Goal: Task Accomplishment & Management: Manage account settings

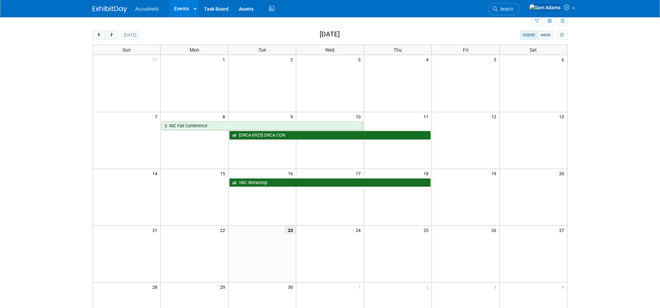
scroll to position [12, 0]
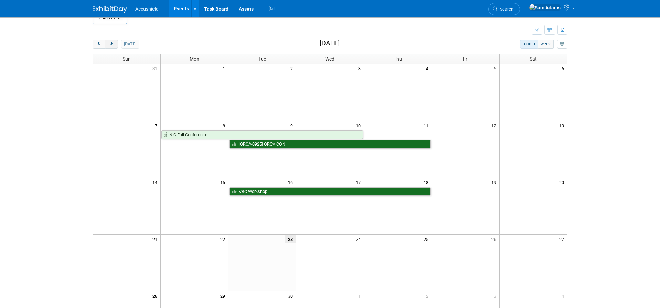
click at [112, 42] on span "next" at bounding box center [111, 44] width 5 height 4
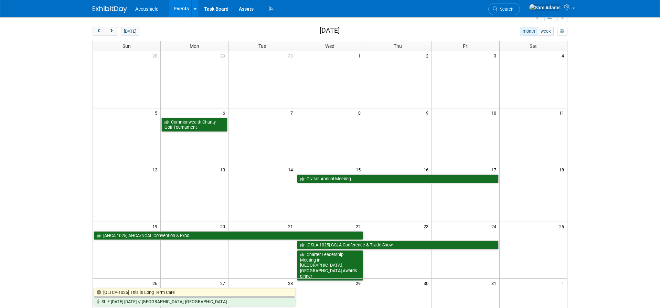
scroll to position [37, 0]
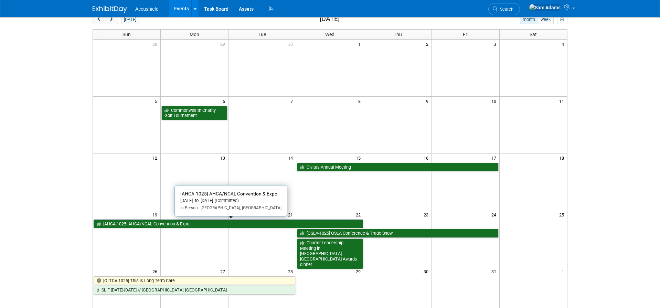
click at [209, 225] on link "[AHCA-1025] AHCA/NCAL Convention & Expo" at bounding box center [228, 224] width 269 height 9
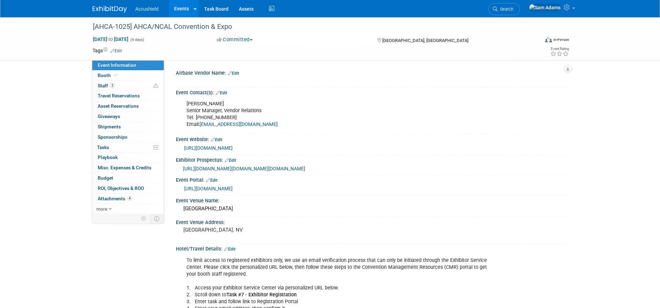
select select "Yes"
select select "WIP"
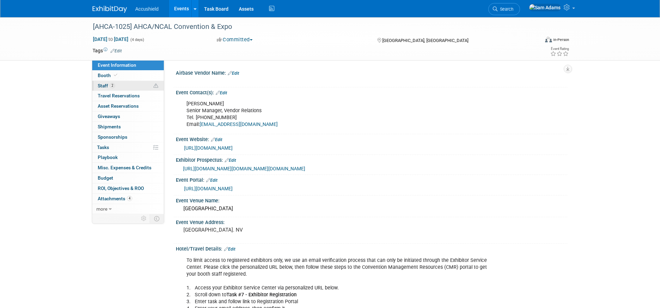
click at [125, 86] on link "2 Staff 2" at bounding box center [128, 86] width 72 height 10
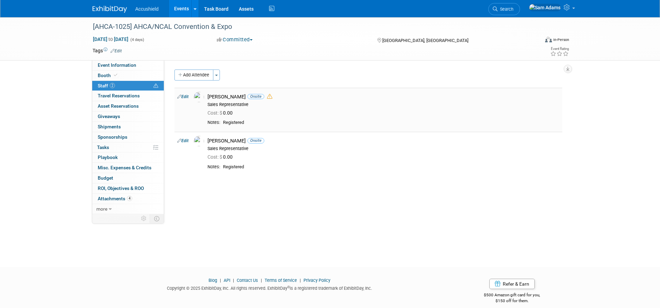
click at [300, 119] on td "Chris Karkazis Onsite Sales Representative Cost: $ 0.00" at bounding box center [384, 110] width 358 height 44
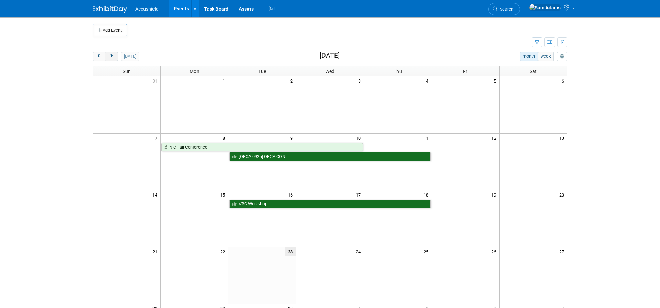
click at [111, 56] on span "next" at bounding box center [111, 56] width 5 height 4
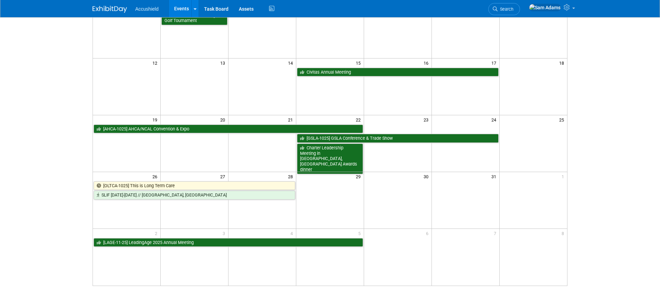
scroll to position [137, 0]
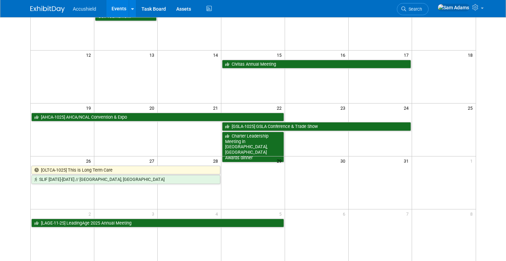
scroll to position [123, 0]
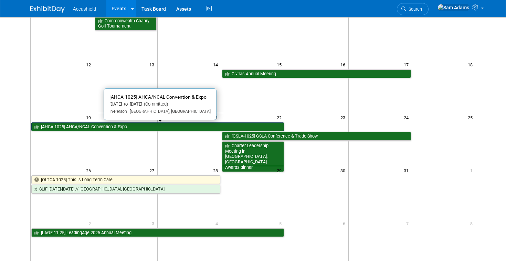
click at [191, 124] on link "[AHCA-1025] AHCA/NCAL Convention & Expo" at bounding box center [157, 127] width 253 height 9
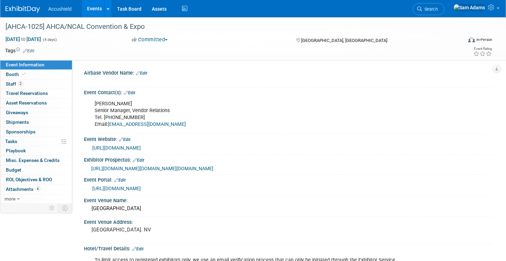
select select "Yes"
select select "WIP"
